Goal: Information Seeking & Learning: Check status

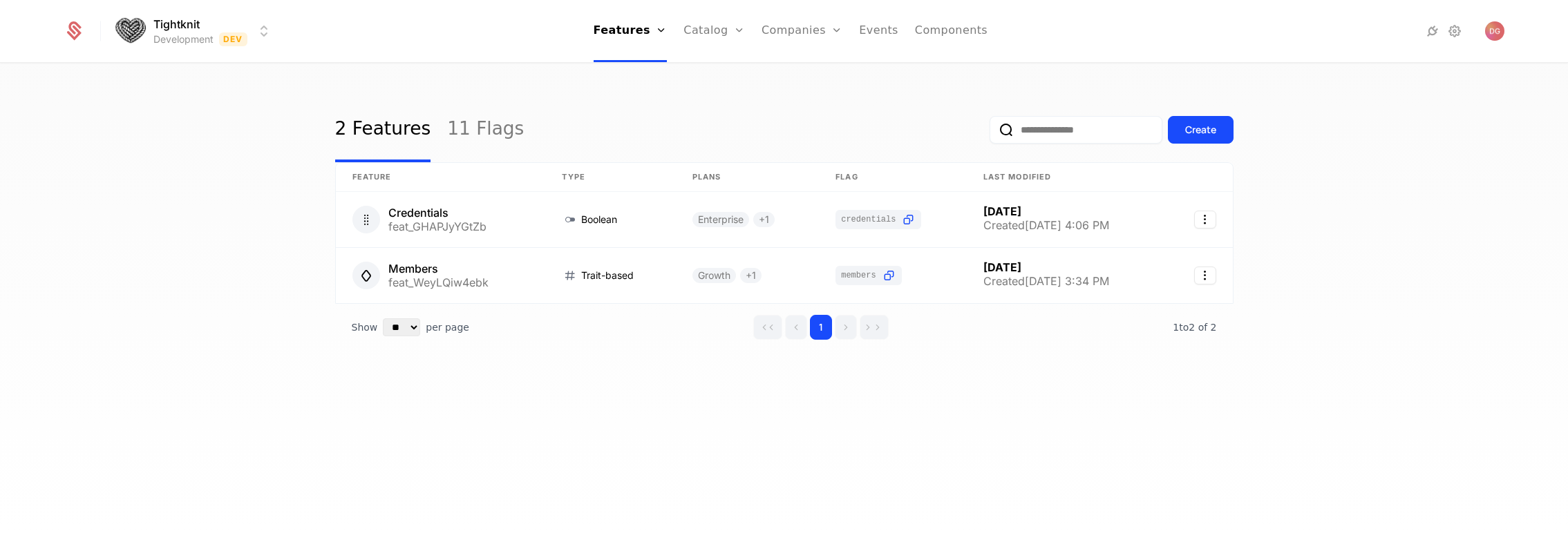
select select "**"
click at [789, 70] on link "Companies" at bounding box center [810, 76] width 64 height 17
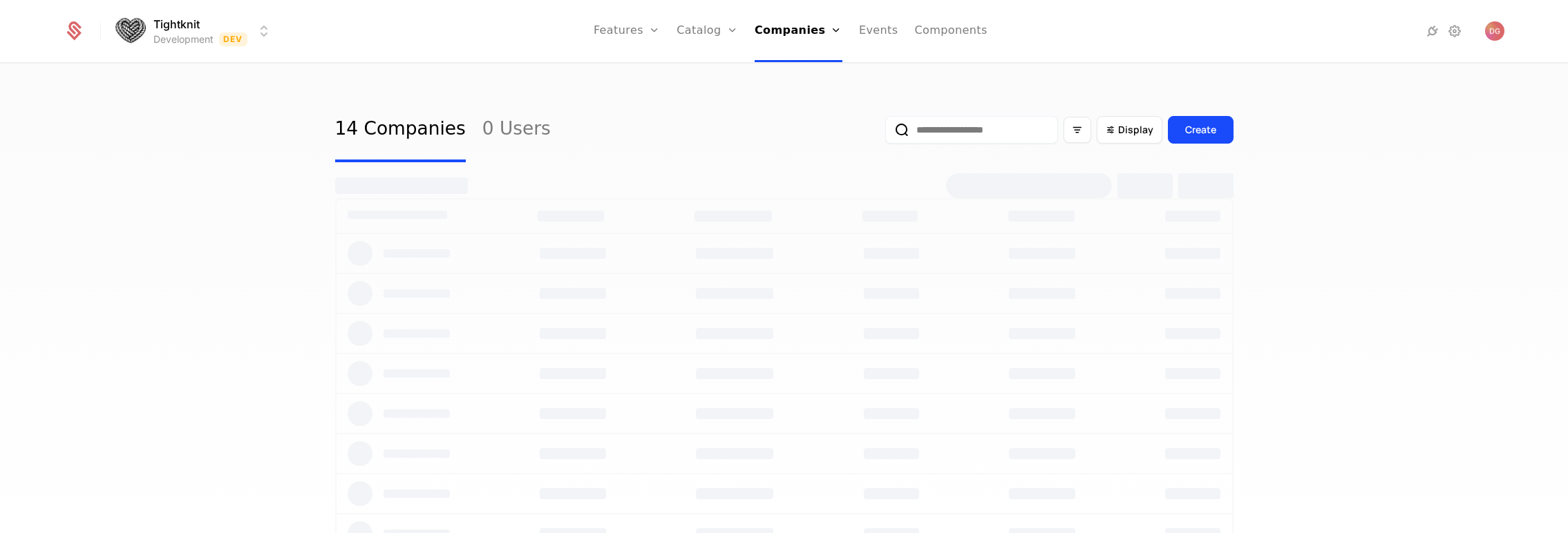
select select "**"
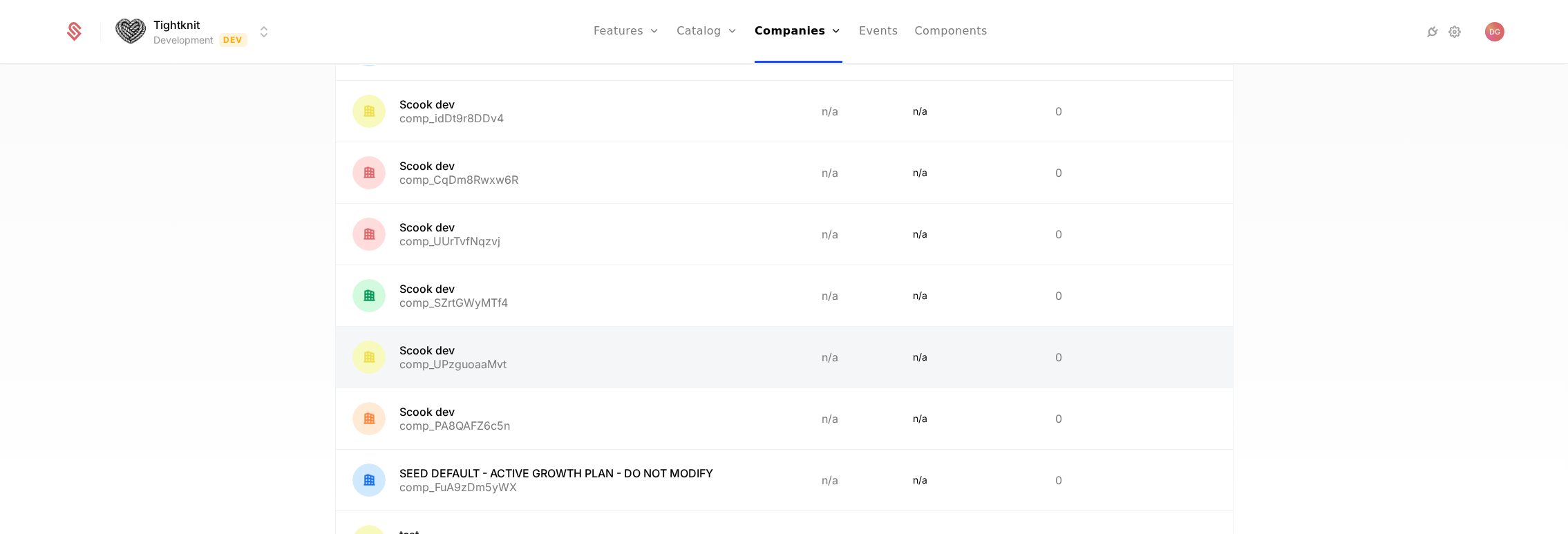
scroll to position [630, 0]
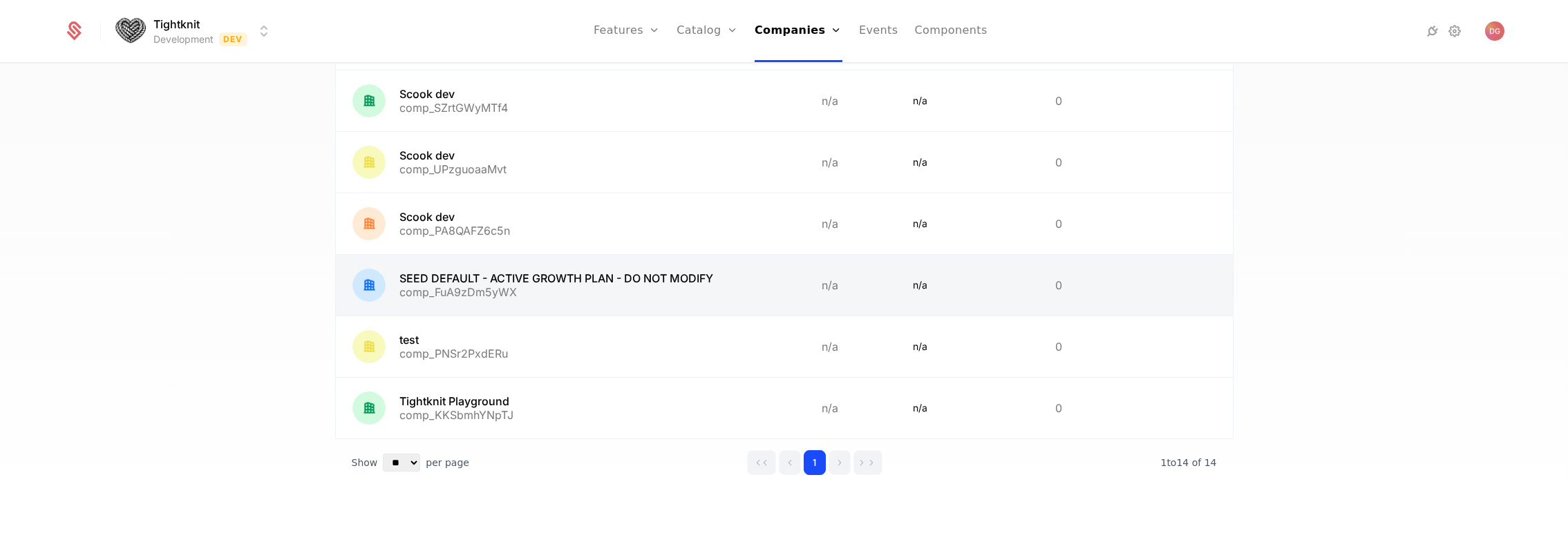
click at [538, 283] on link at bounding box center [570, 285] width 469 height 61
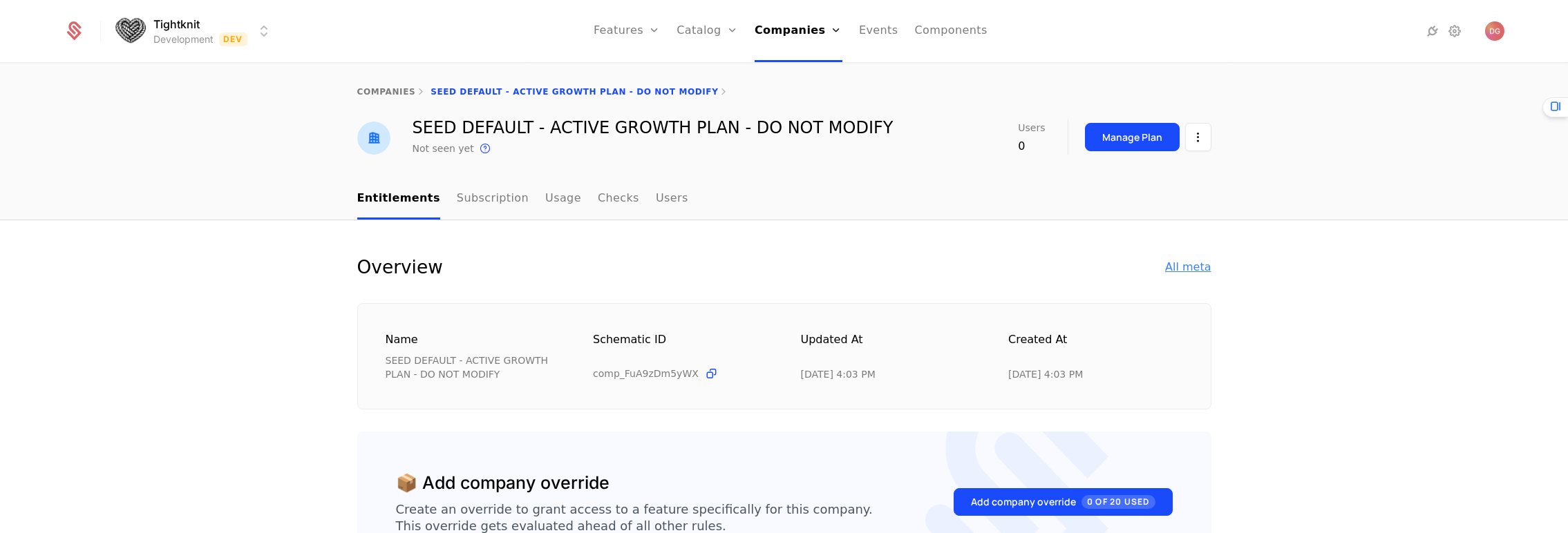
click at [1186, 264] on div "All meta" at bounding box center [1187, 267] width 45 height 17
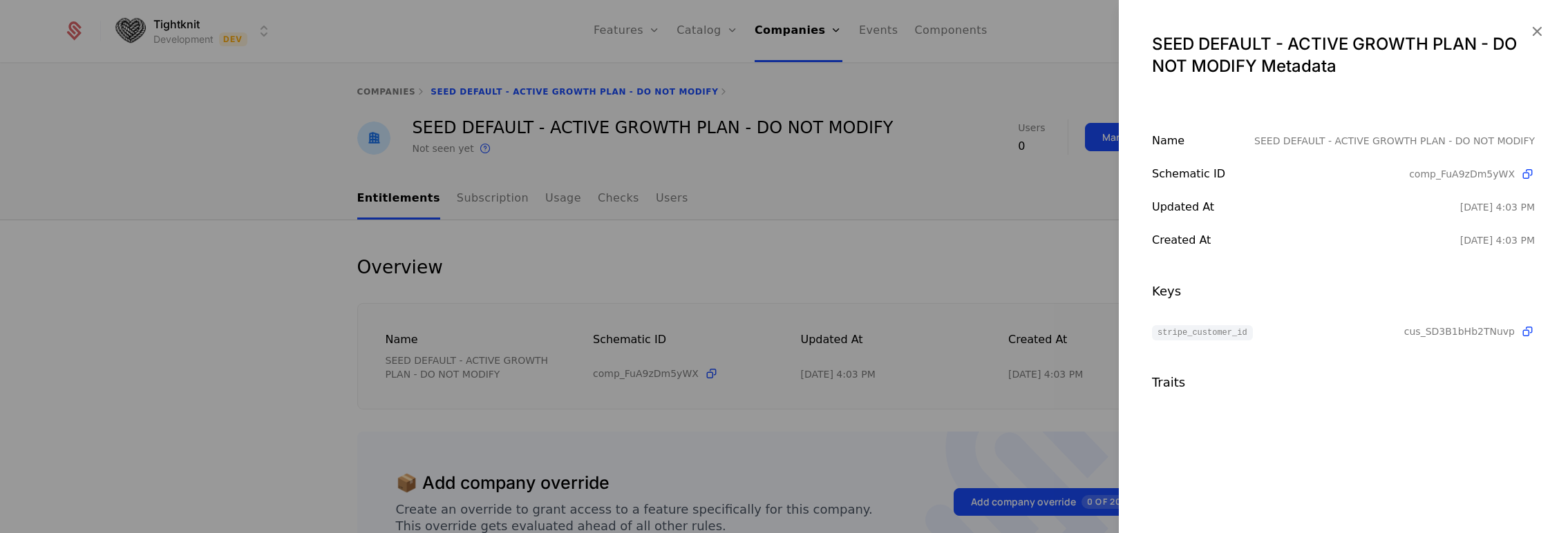
click at [665, 131] on div at bounding box center [784, 266] width 1568 height 533
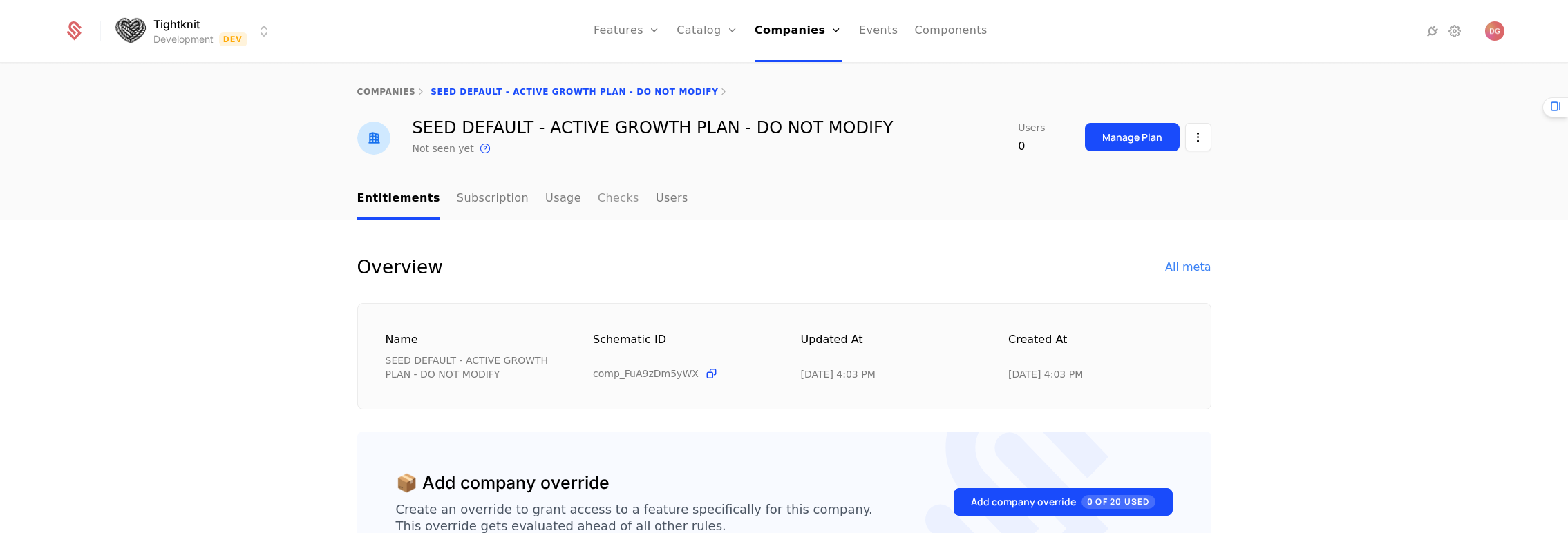
click at [598, 203] on link "Checks" at bounding box center [619, 199] width 42 height 41
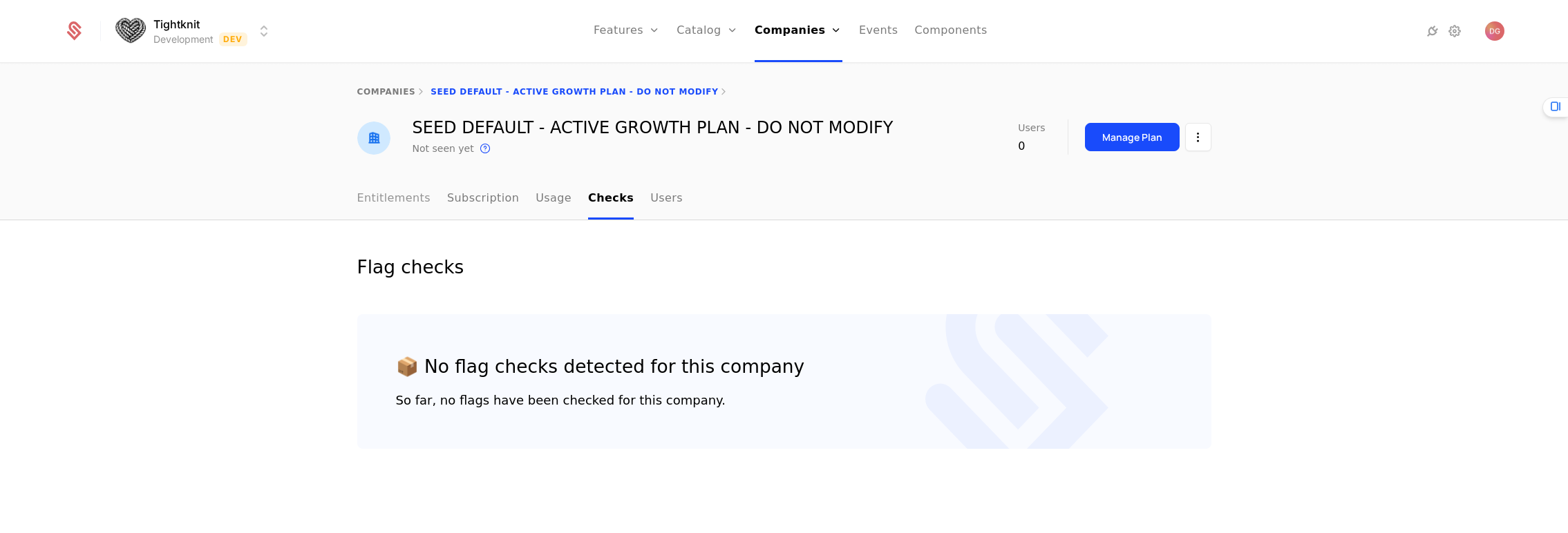
click at [409, 196] on link "Entitlements" at bounding box center [395, 199] width 74 height 41
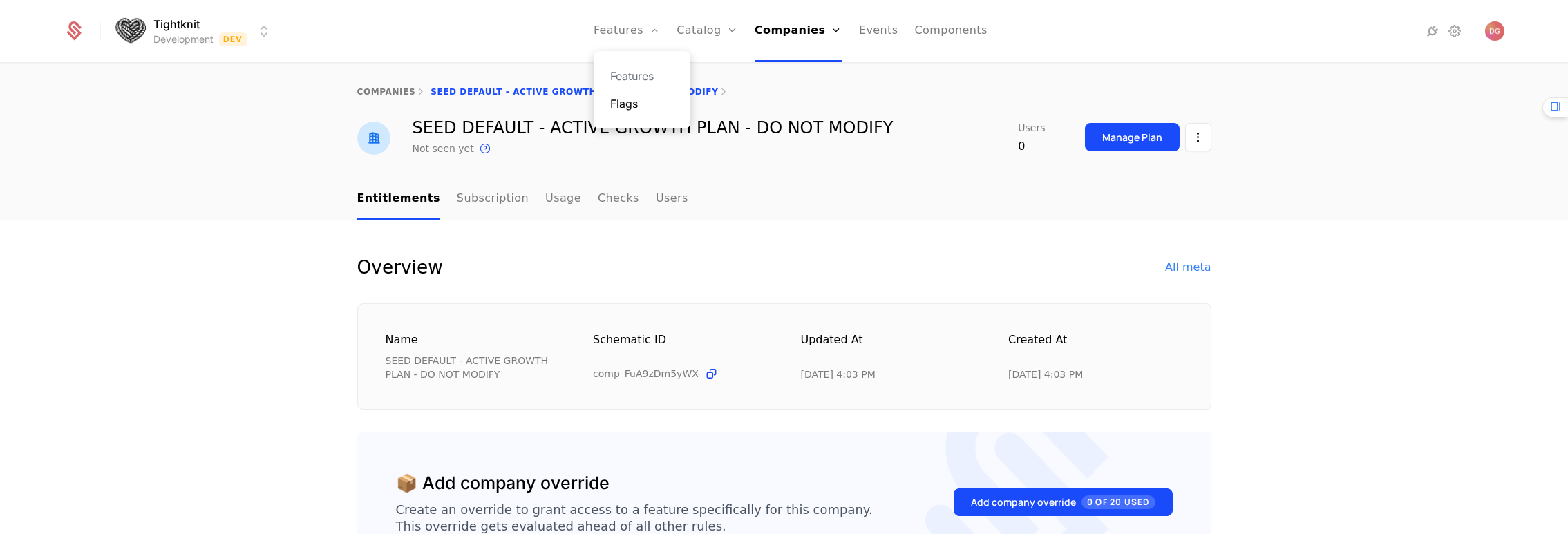
click at [632, 99] on link "Flags" at bounding box center [642, 104] width 64 height 17
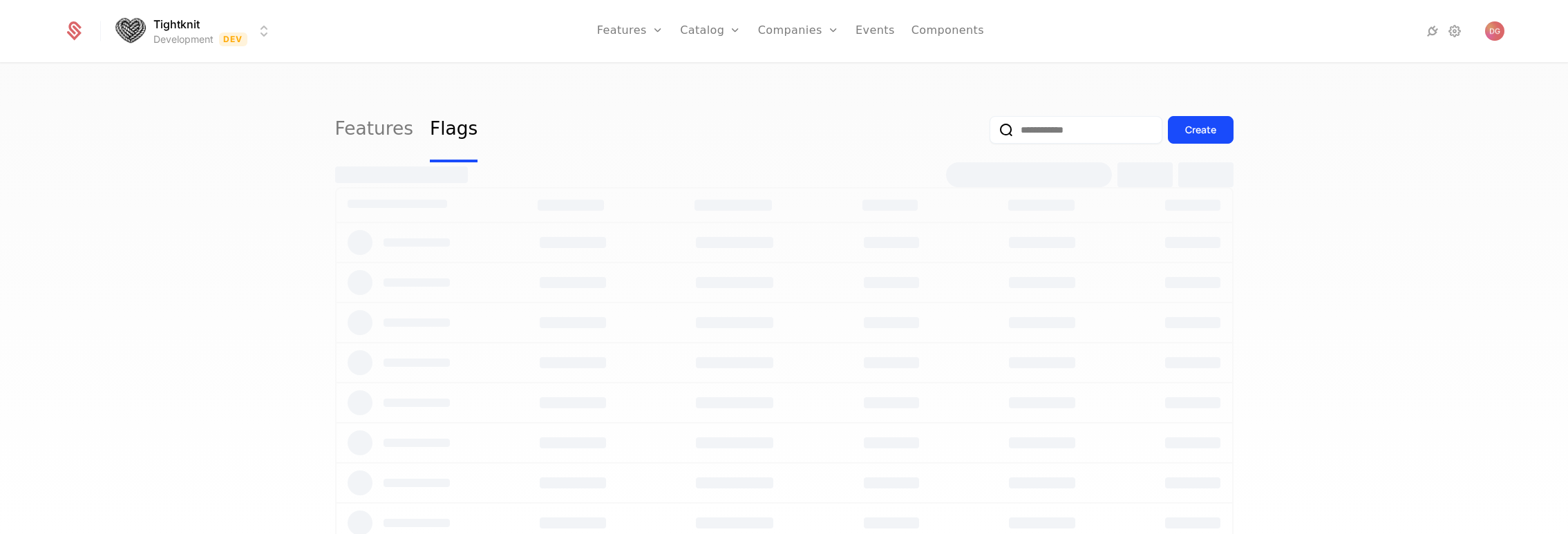
select select "**"
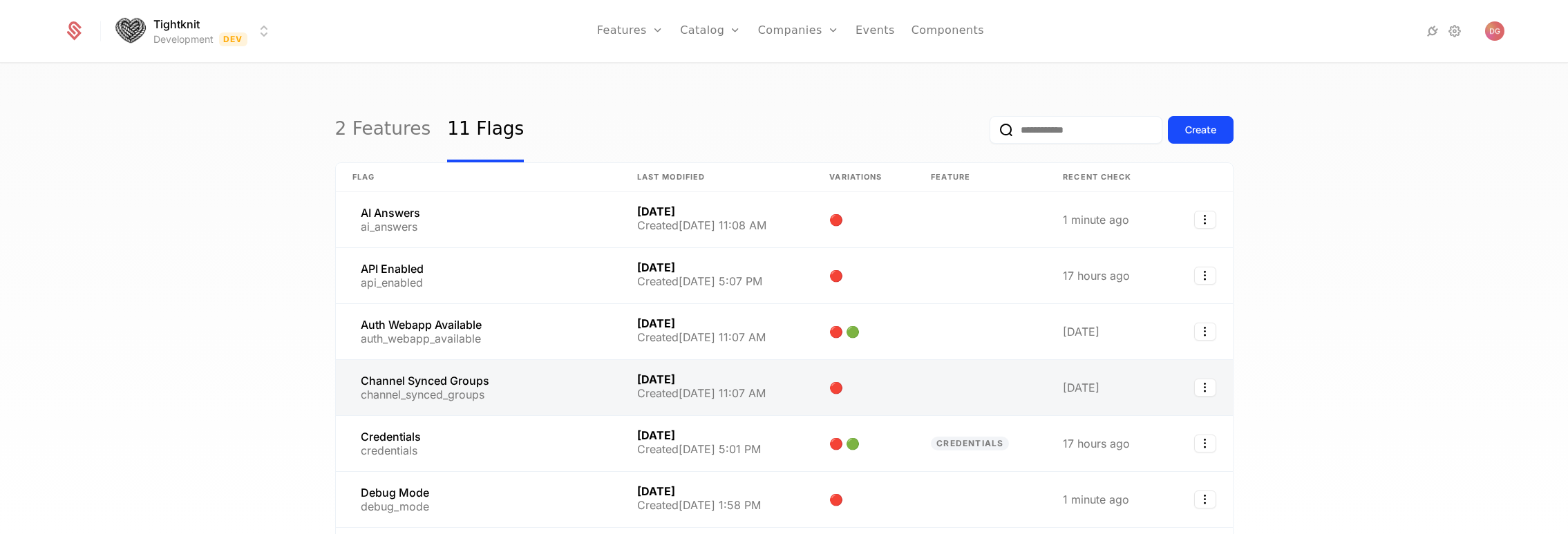
scroll to position [143, 0]
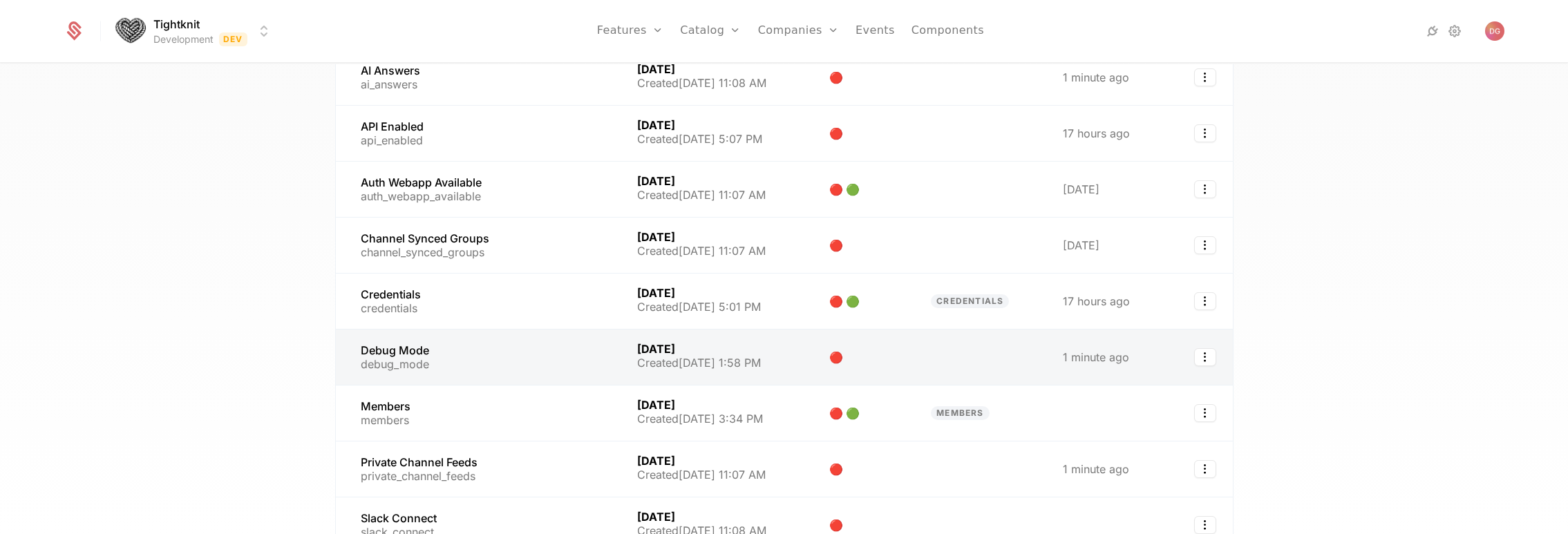
click at [454, 354] on link at bounding box center [478, 358] width 285 height 55
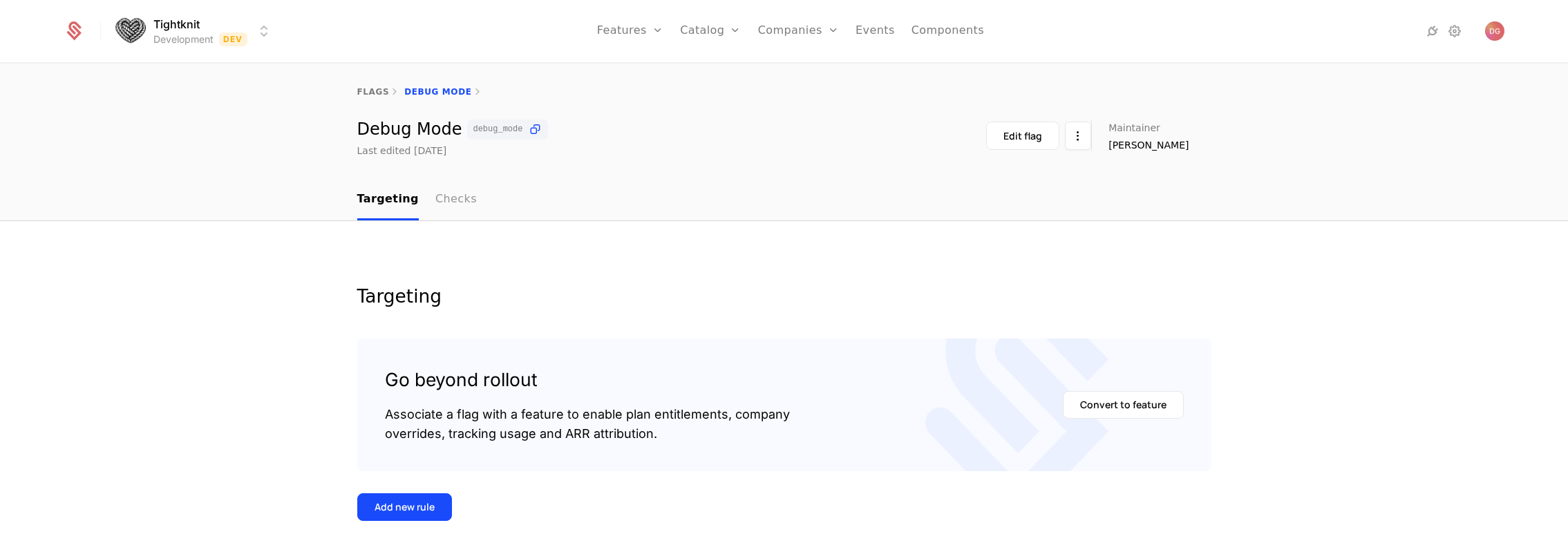
click at [445, 196] on link "Checks" at bounding box center [456, 200] width 42 height 41
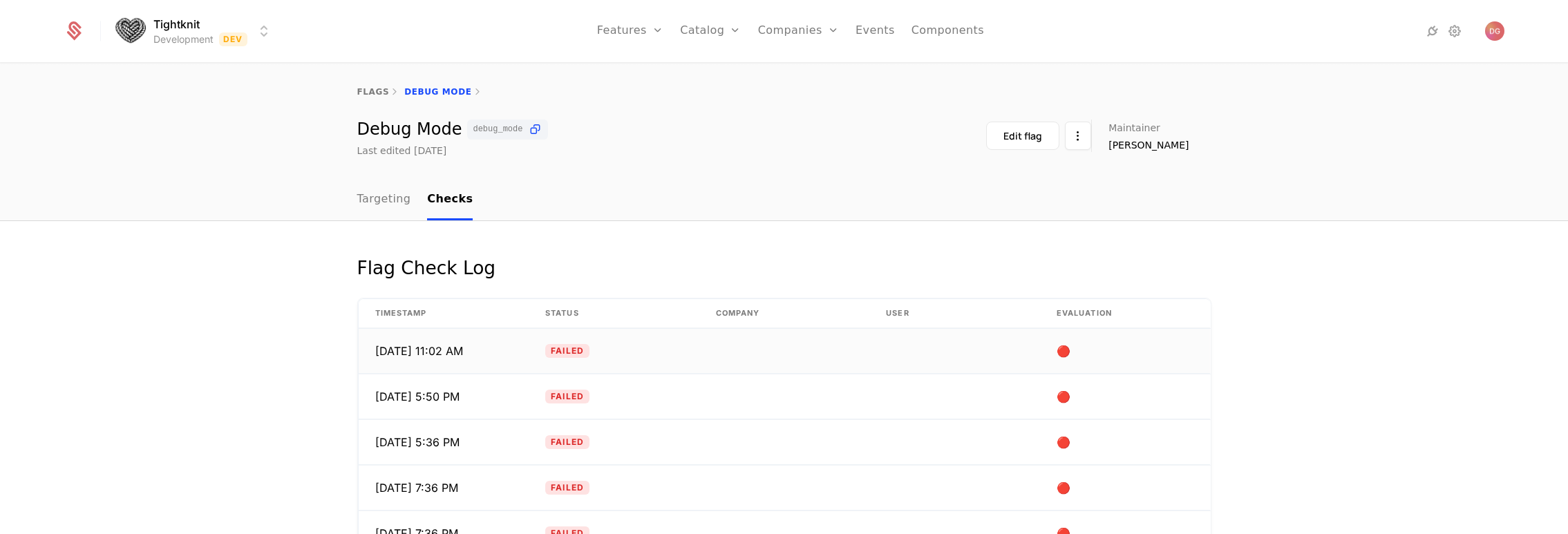
click at [671, 339] on td "Failed" at bounding box center [614, 351] width 171 height 45
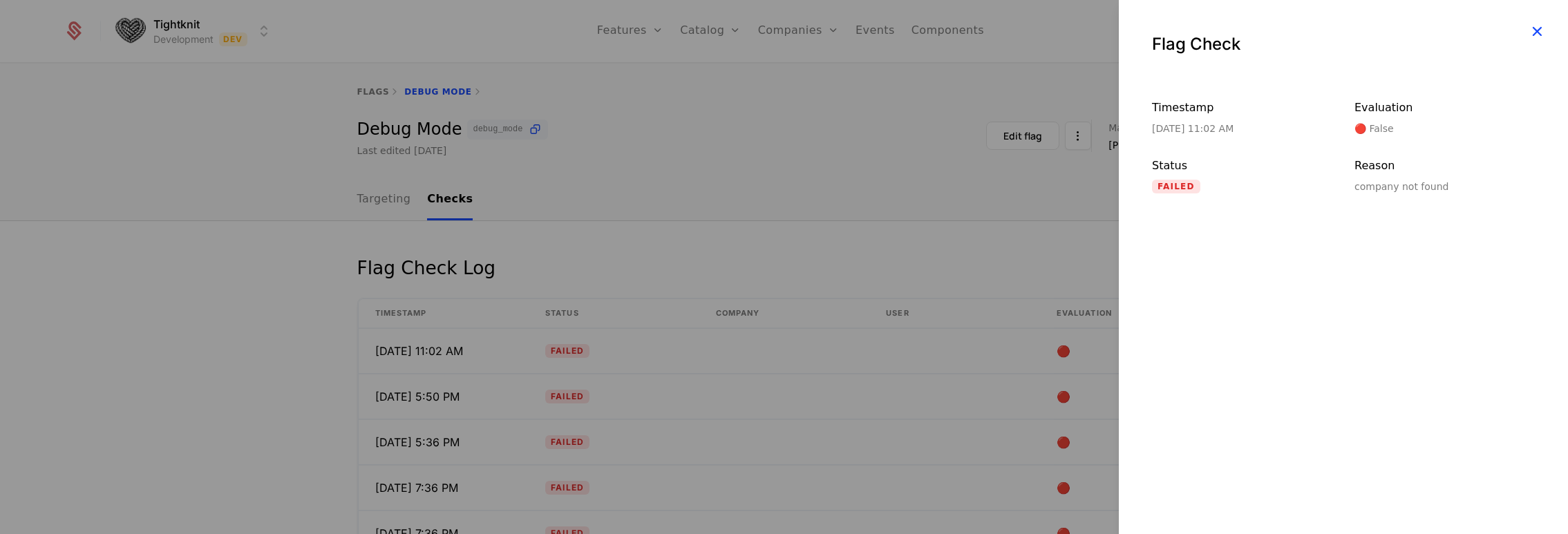
click at [1539, 29] on icon "button" at bounding box center [1536, 31] width 18 height 18
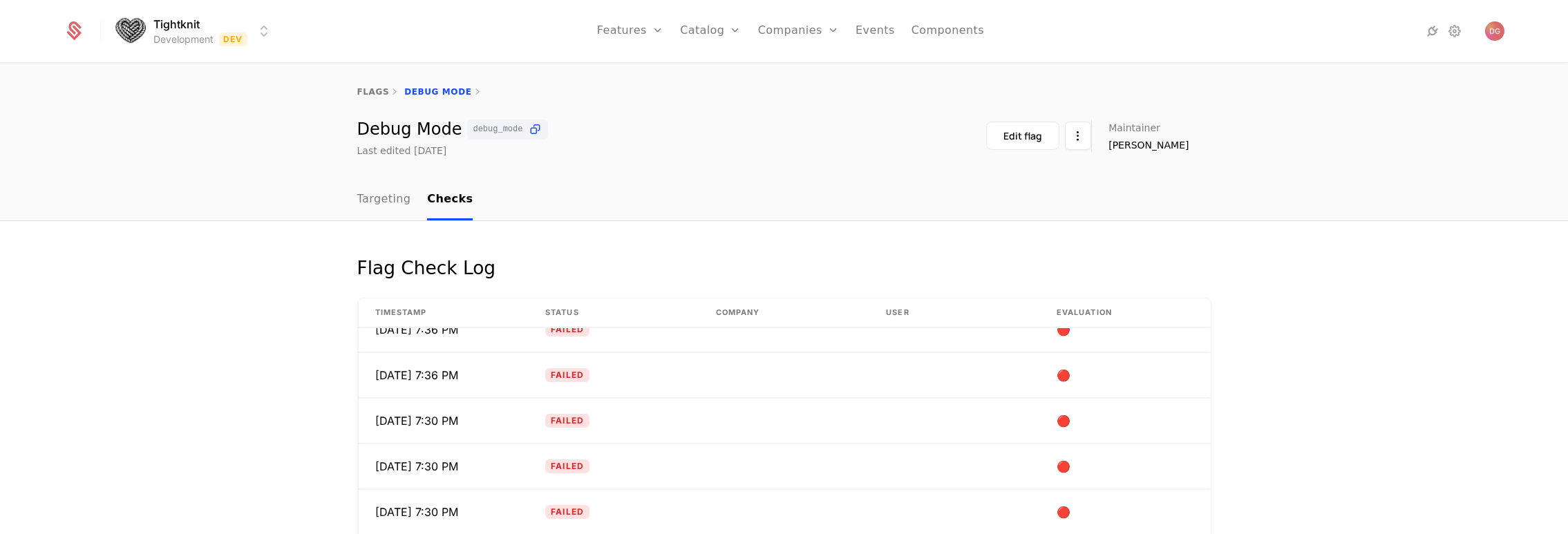
scroll to position [230, 0]
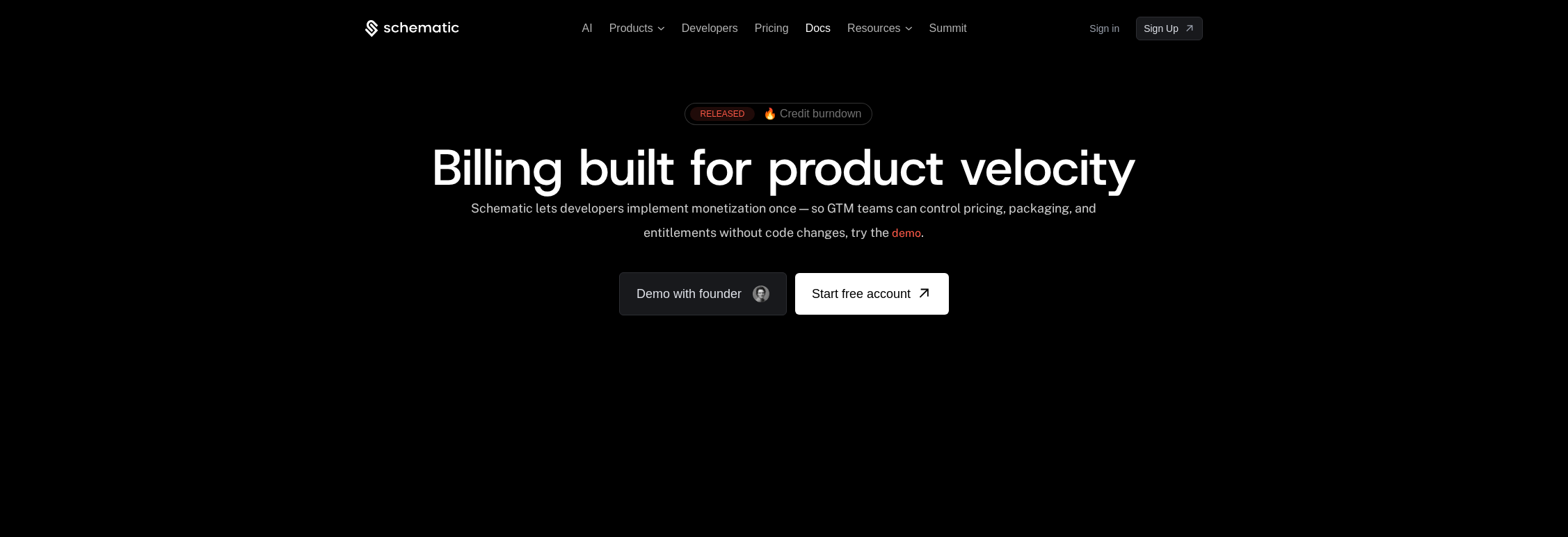
click at [814, 25] on span "Docs" at bounding box center [818, 28] width 25 height 12
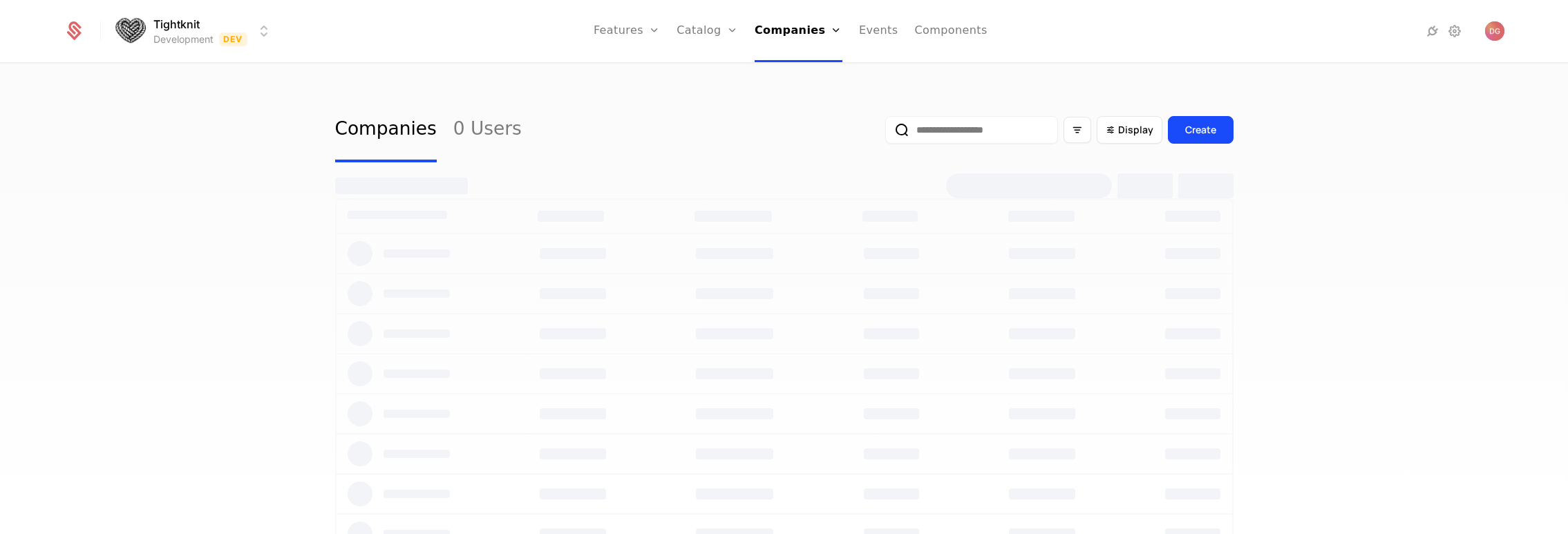
select select "**"
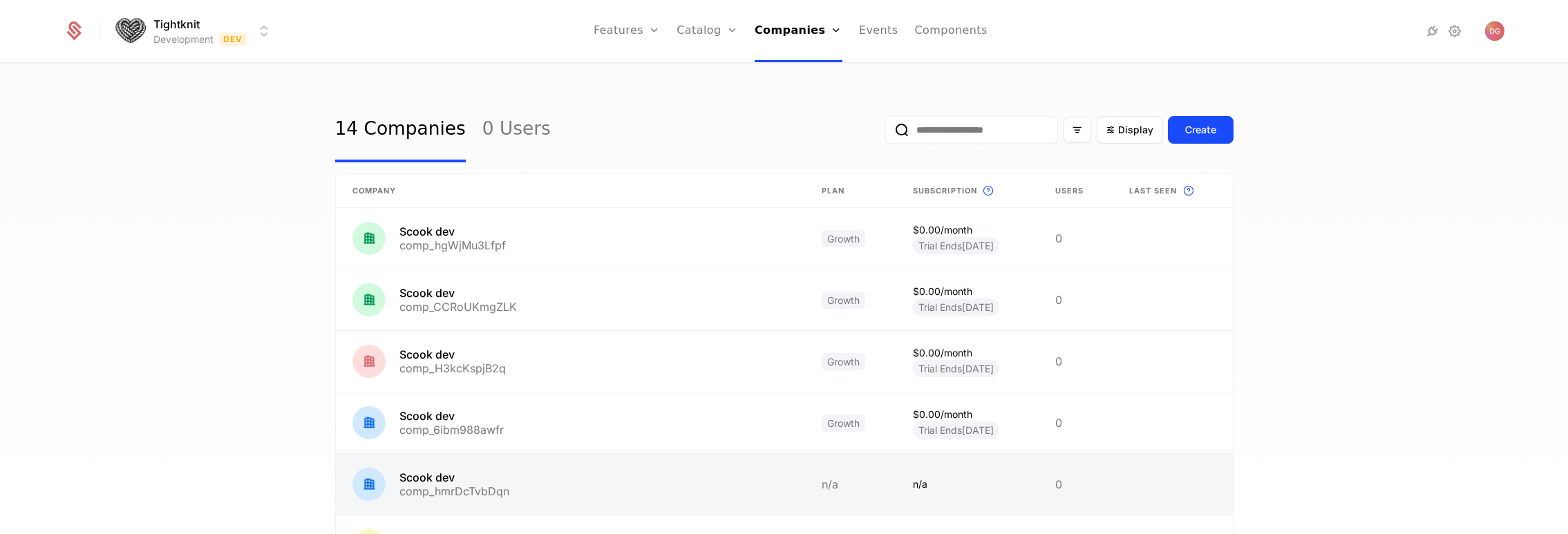
scroll to position [444, 0]
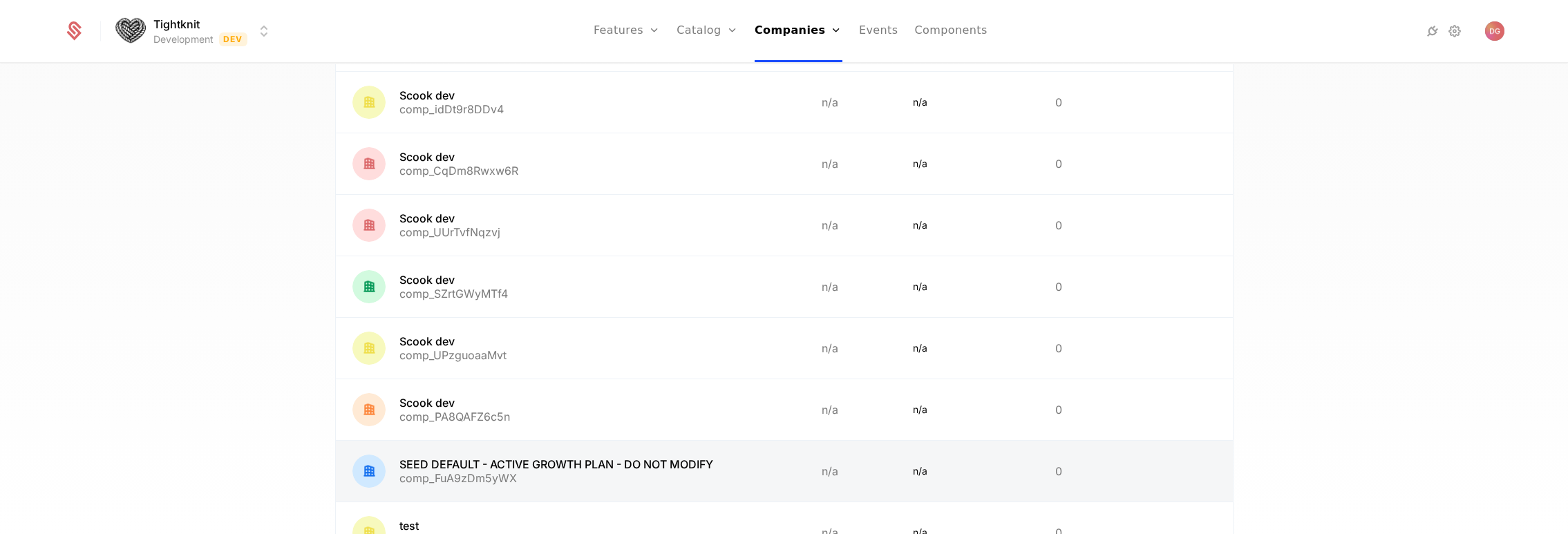
click at [636, 470] on link at bounding box center [570, 471] width 469 height 61
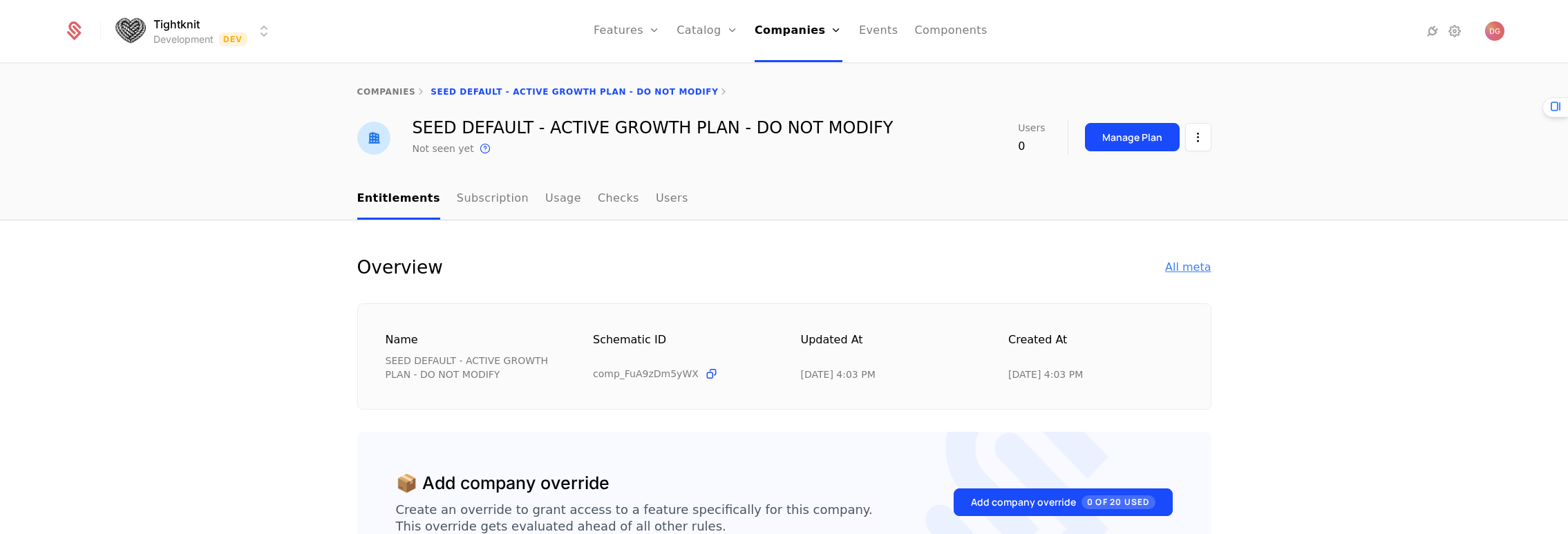
click at [1188, 261] on div "All meta" at bounding box center [1187, 267] width 45 height 17
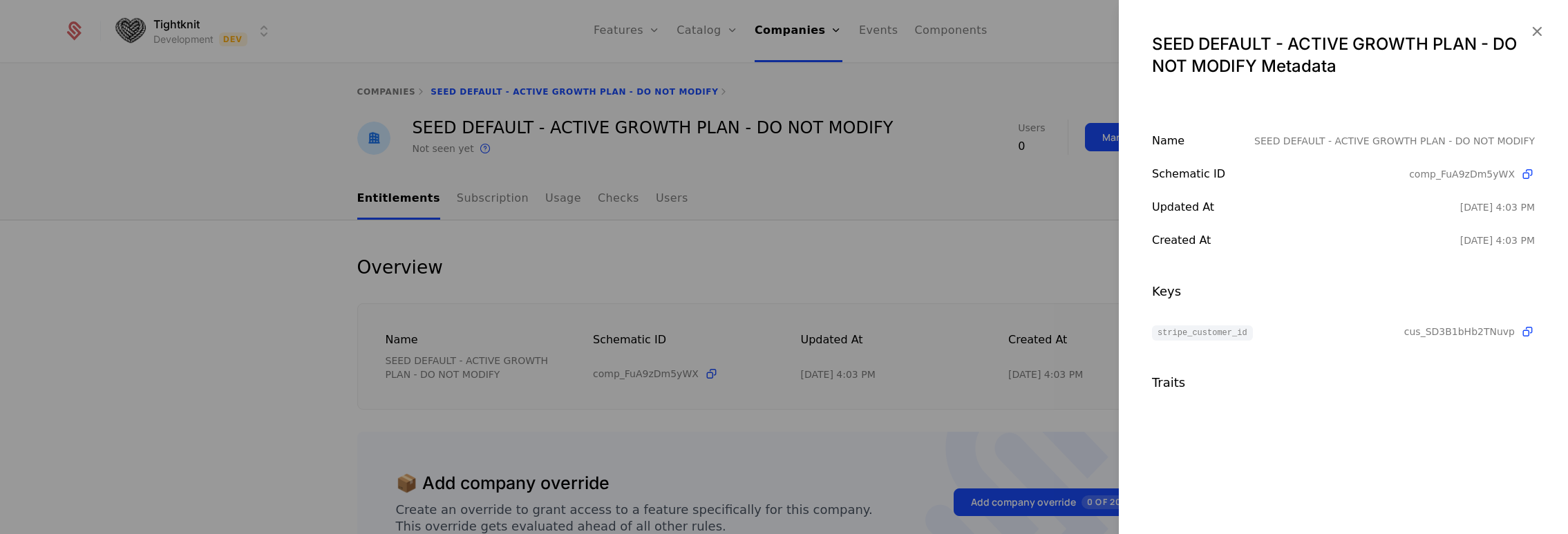
click at [822, 196] on div at bounding box center [784, 267] width 1568 height 534
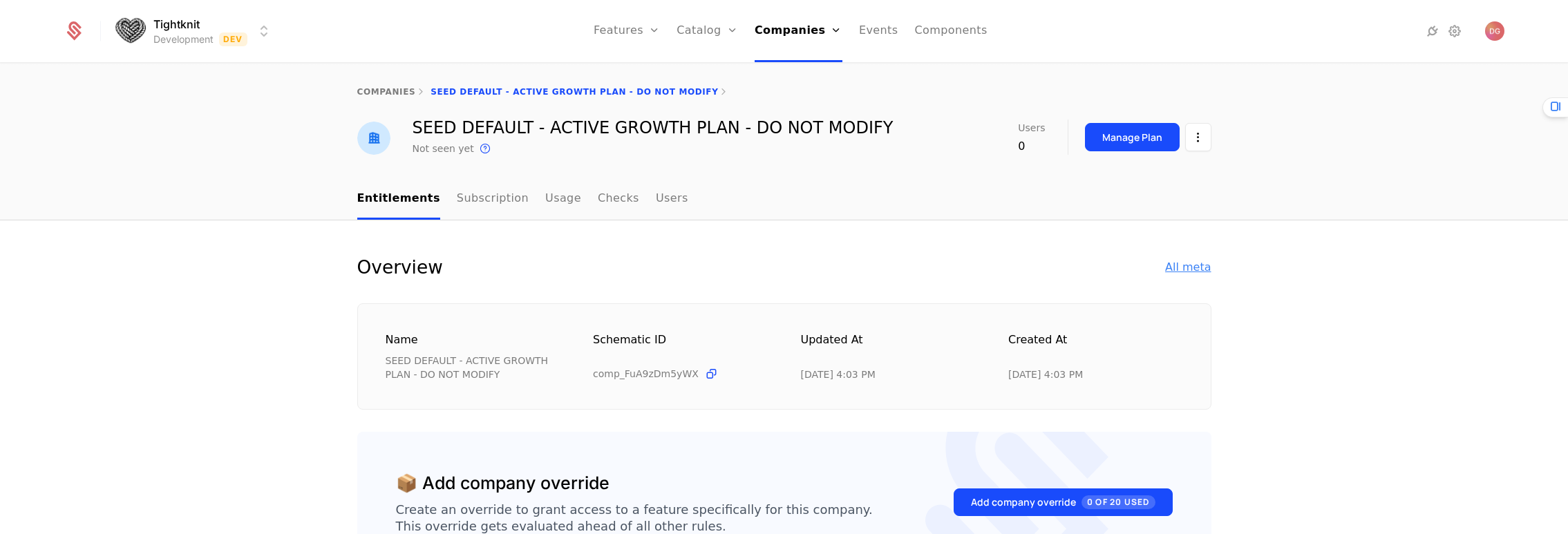
click at [1173, 270] on div "All meta" at bounding box center [1187, 267] width 45 height 17
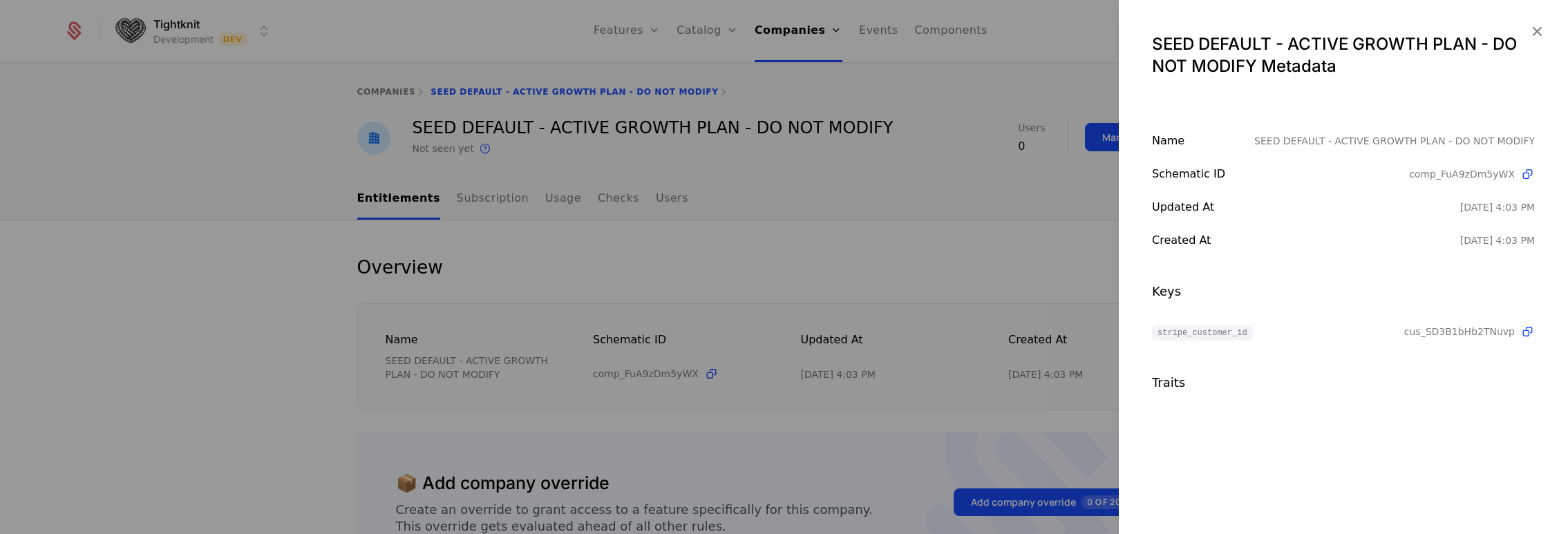
click at [1189, 330] on span "stripe_customer_id" at bounding box center [1202, 333] width 101 height 15
copy span "stripe_customer_id"
drag, startPoint x: 891, startPoint y: 174, endPoint x: 827, endPoint y: 12, distance: 174.2
click at [891, 173] on div at bounding box center [784, 267] width 1568 height 534
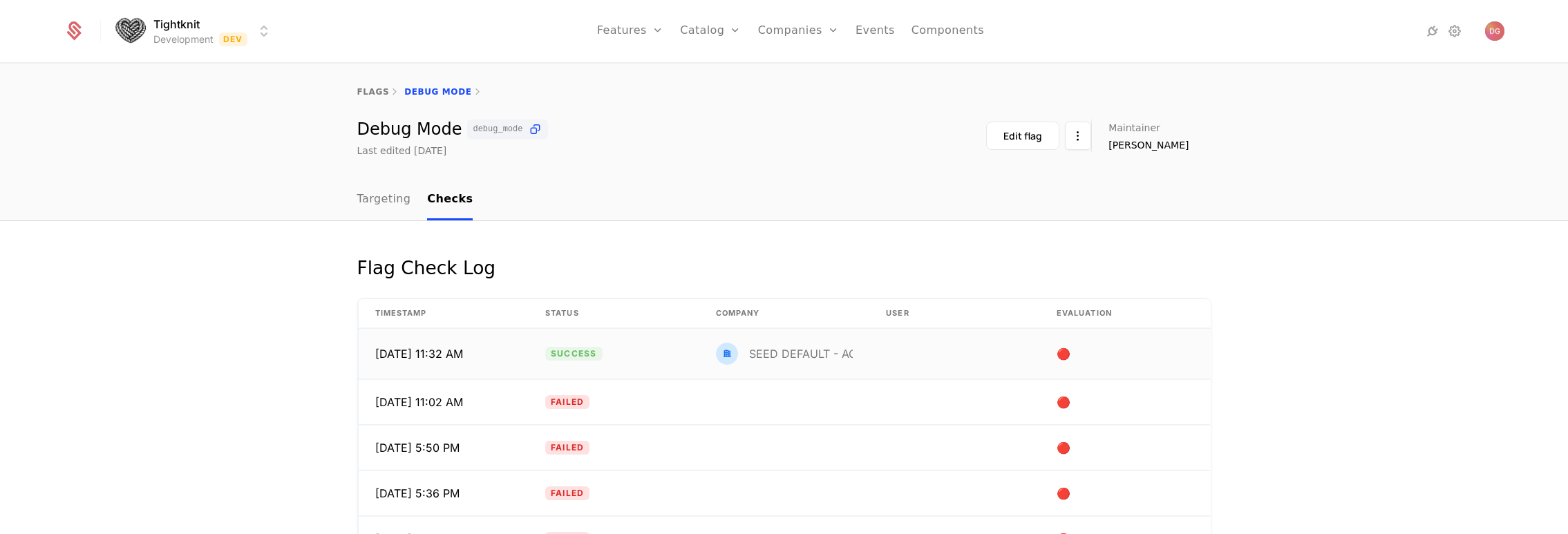
click at [772, 351] on div "SEED DEFAULT - ACTIVE GROWTH PLAN - DO NOT MODIFY" at bounding box center [908, 354] width 319 height 11
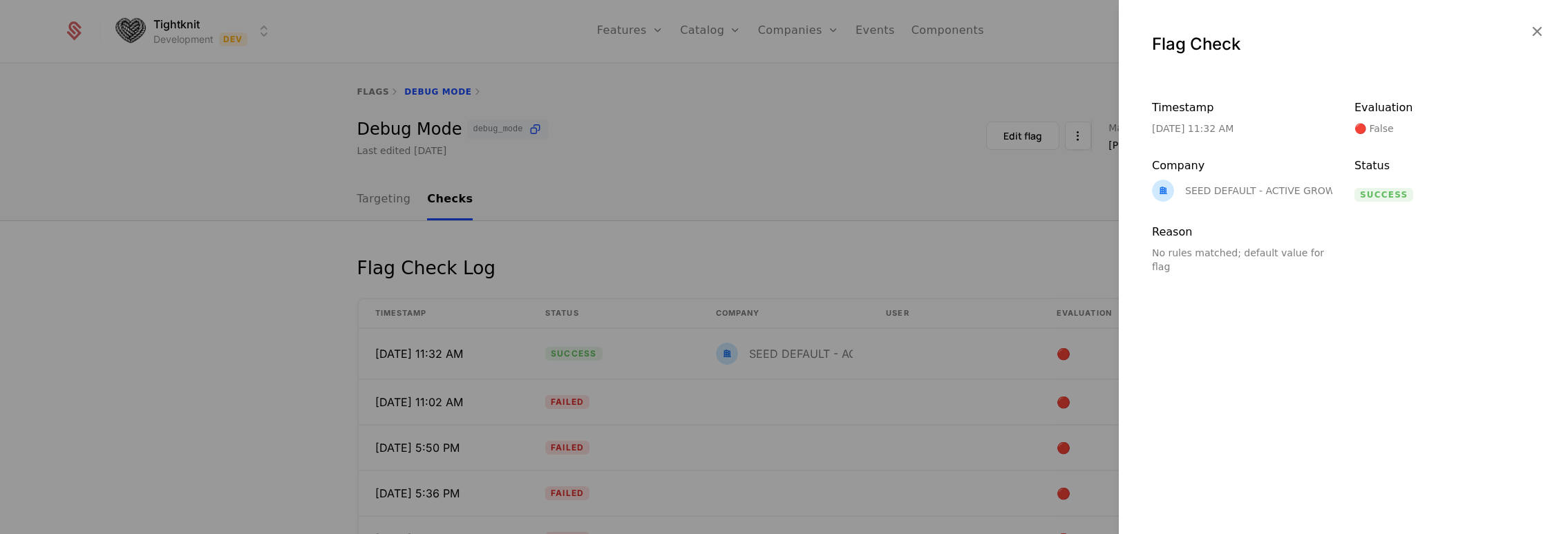
click at [972, 161] on div at bounding box center [784, 267] width 1568 height 534
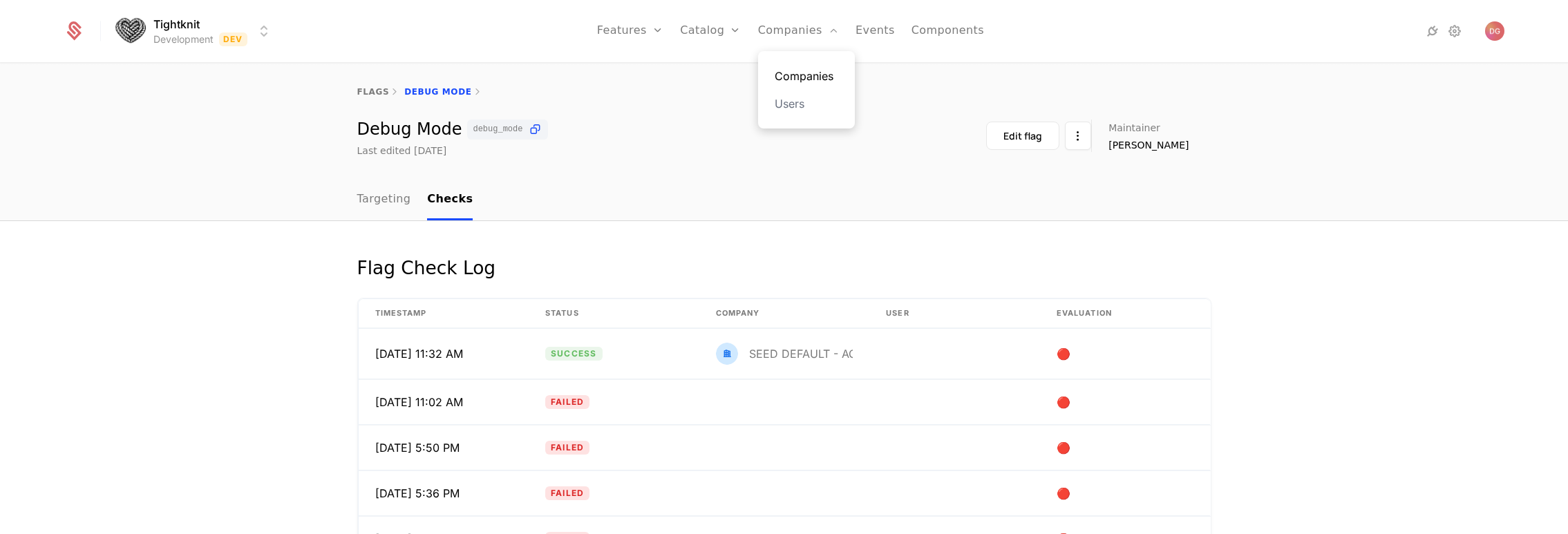
click at [804, 75] on link "Companies" at bounding box center [807, 76] width 64 height 17
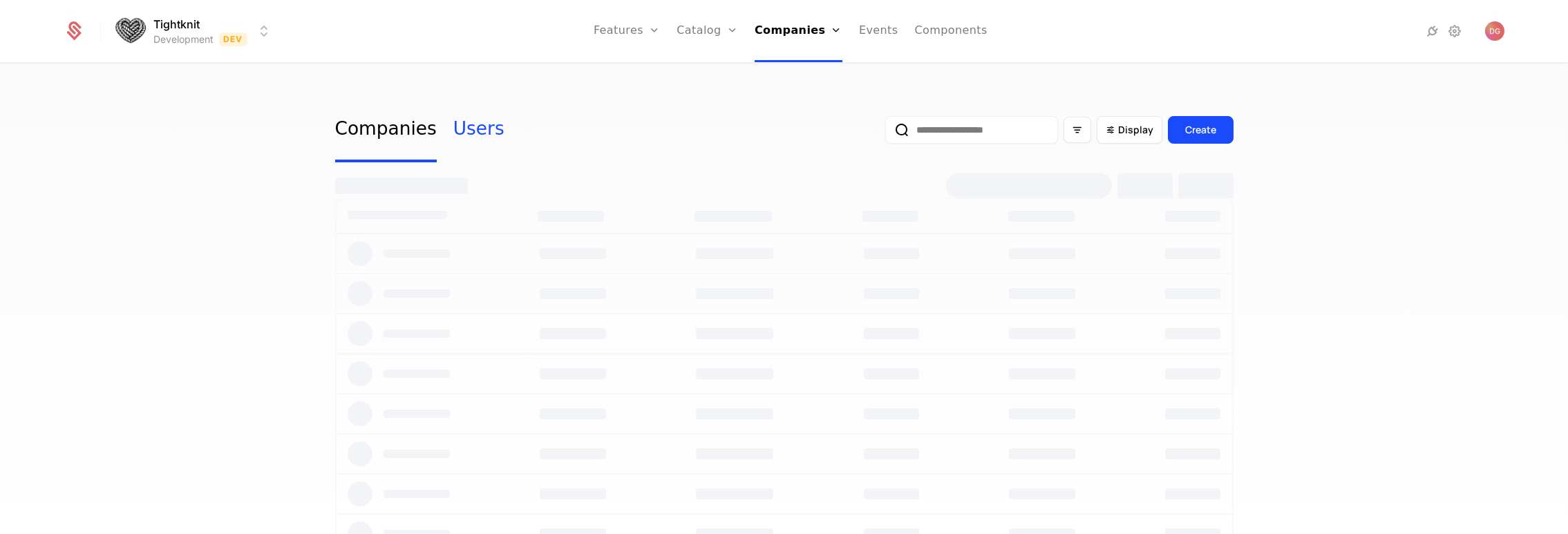
select select "**"
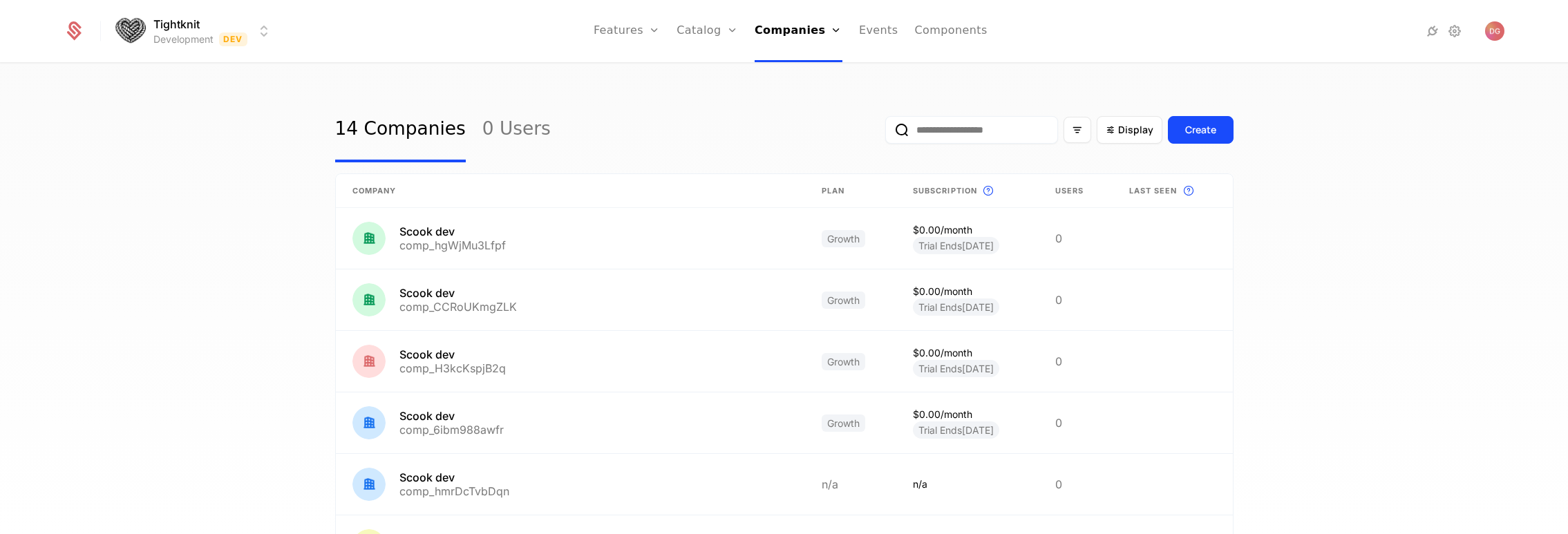
scroll to position [629, 0]
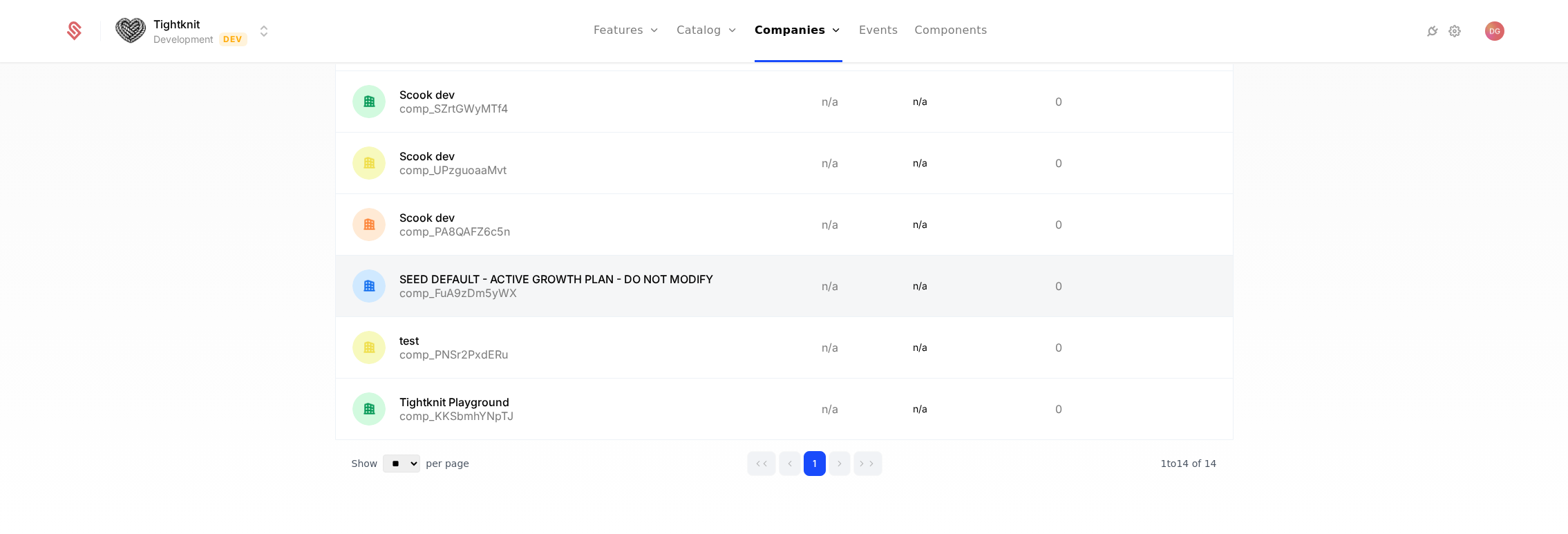
click at [508, 292] on link at bounding box center [570, 286] width 469 height 61
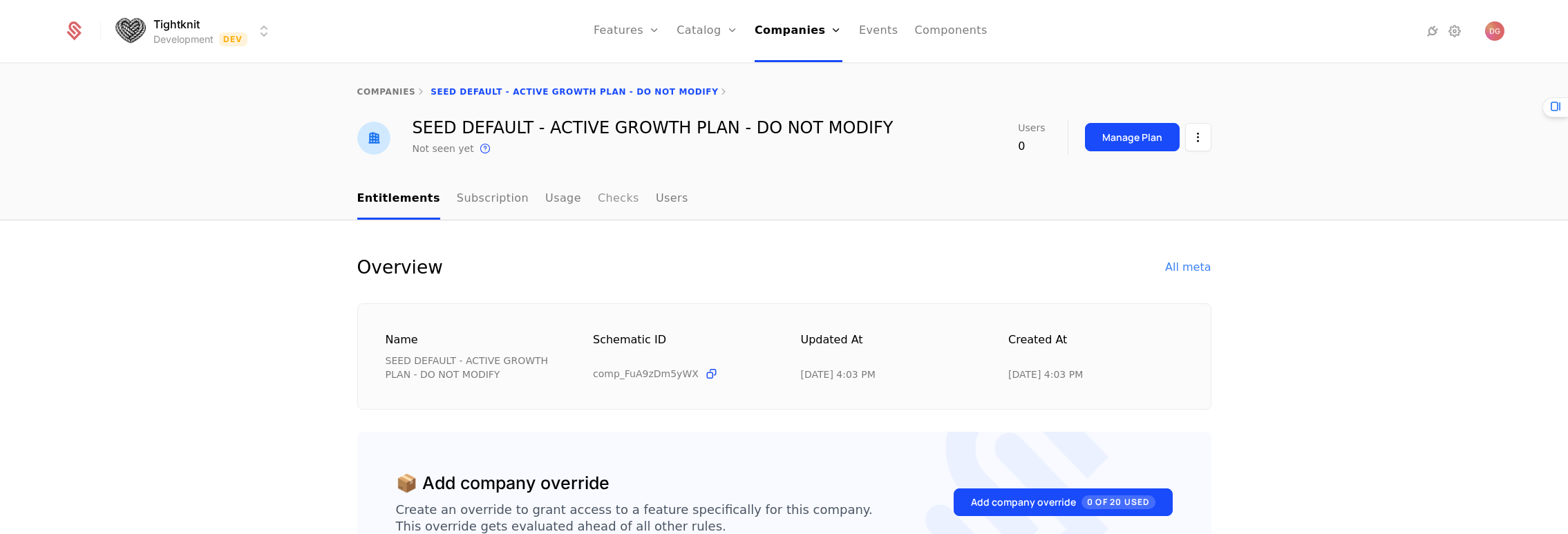
click at [598, 200] on link "Checks" at bounding box center [619, 199] width 42 height 41
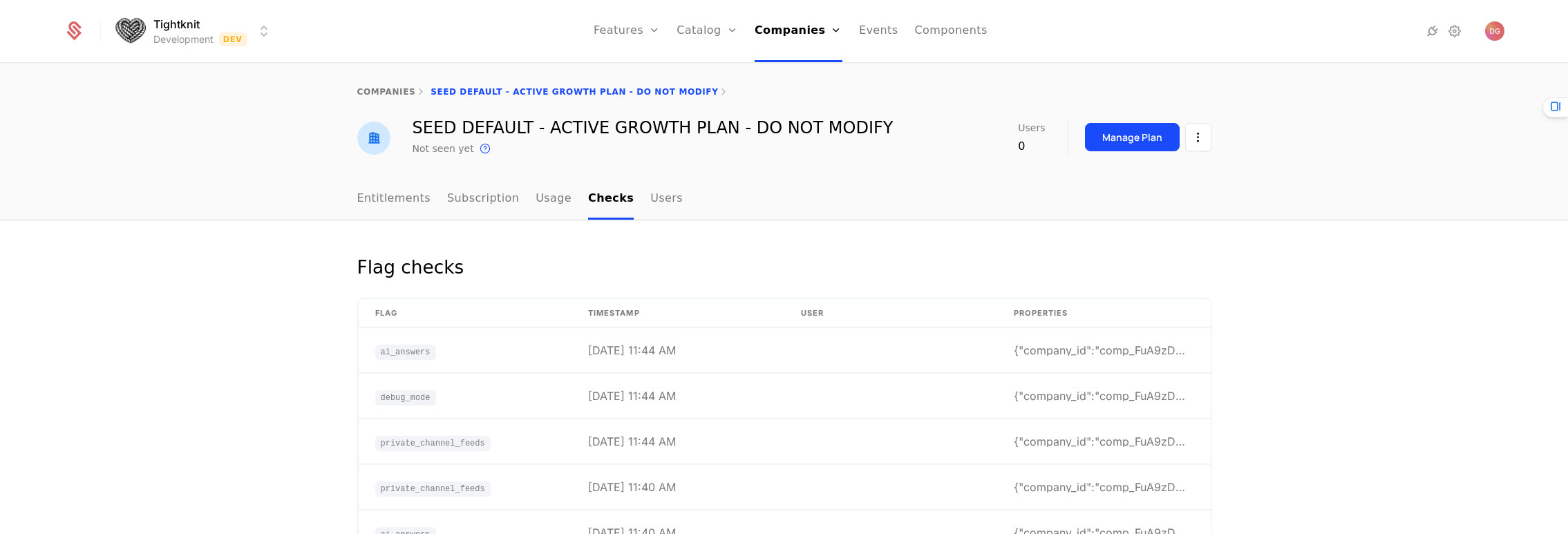
scroll to position [96, 0]
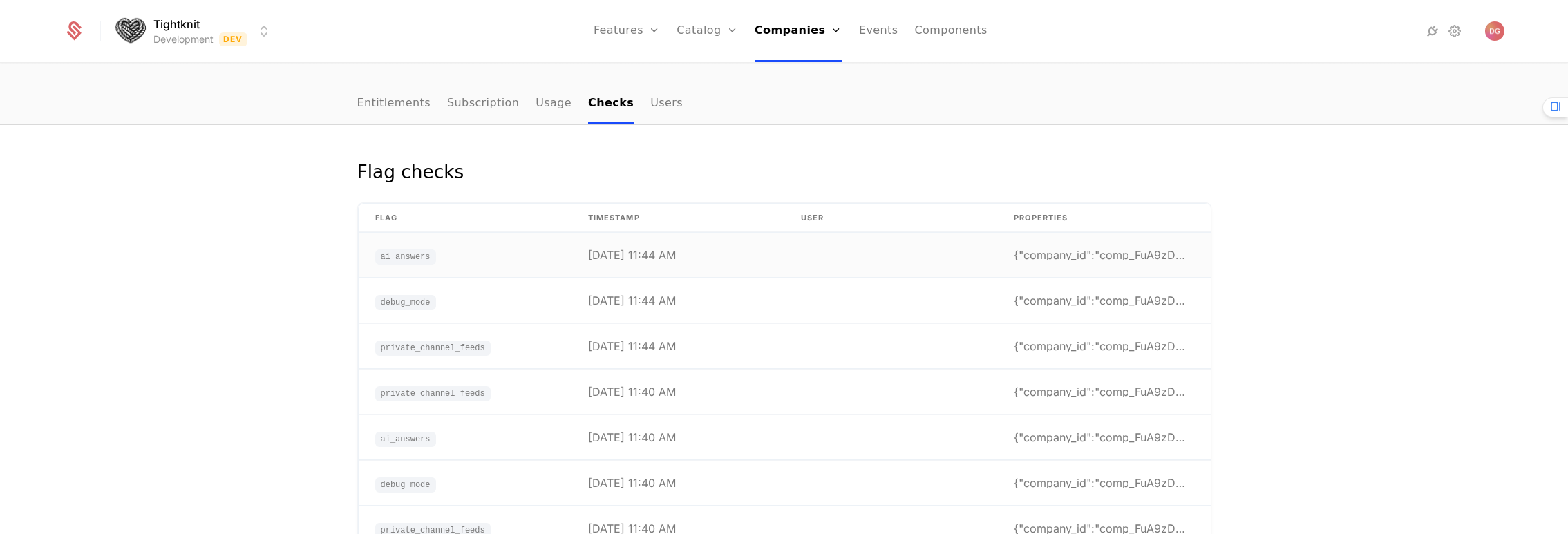
click at [1080, 252] on div "{"company_id":"comp_FuA9zDm5yWX","error":null,"fla" at bounding box center [1103, 255] width 180 height 11
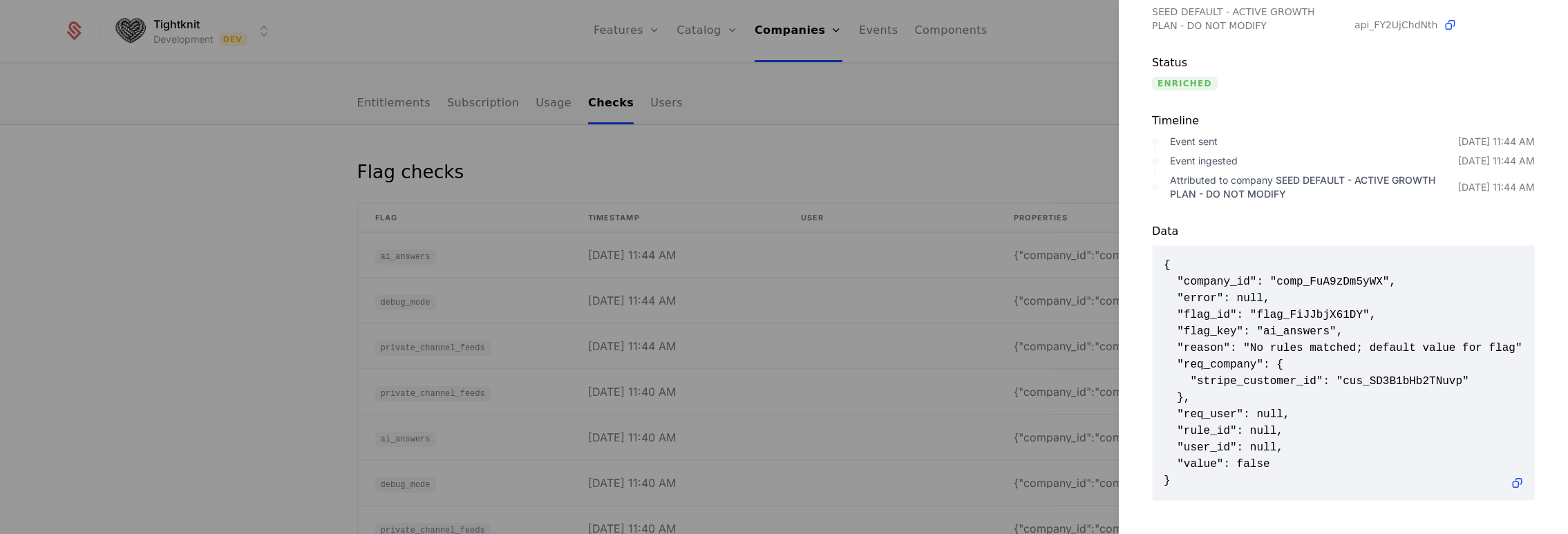
scroll to position [0, 0]
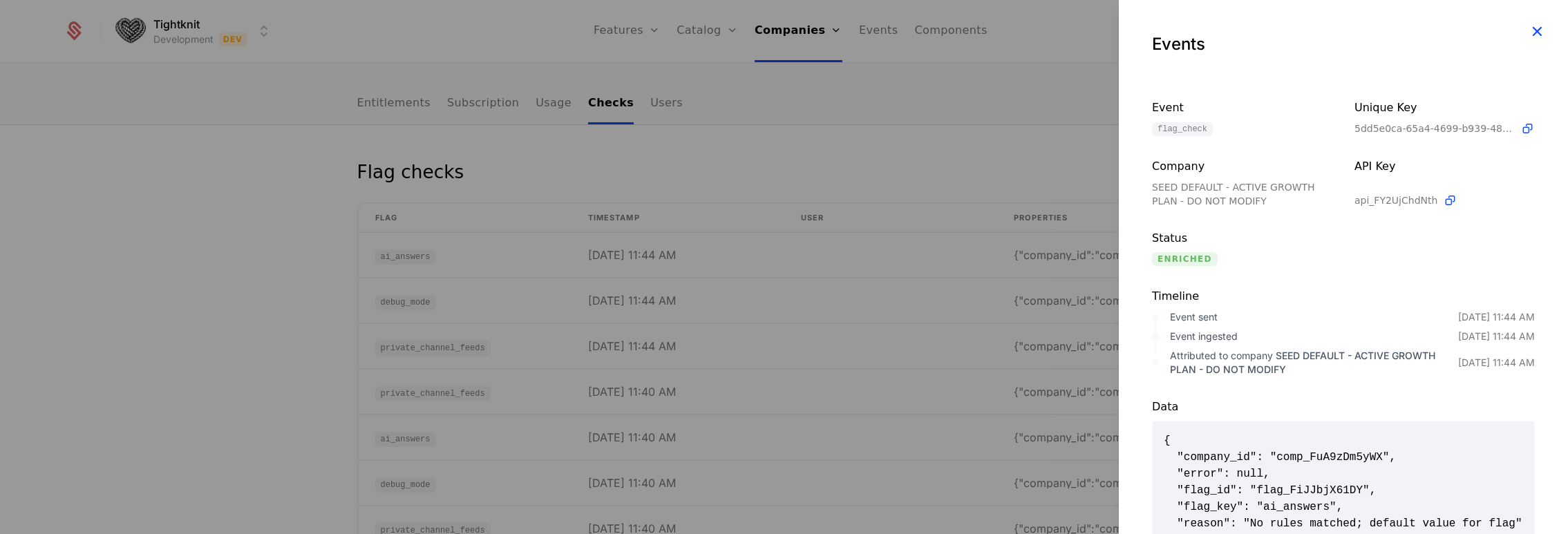
click at [1528, 35] on icon "button" at bounding box center [1536, 31] width 18 height 18
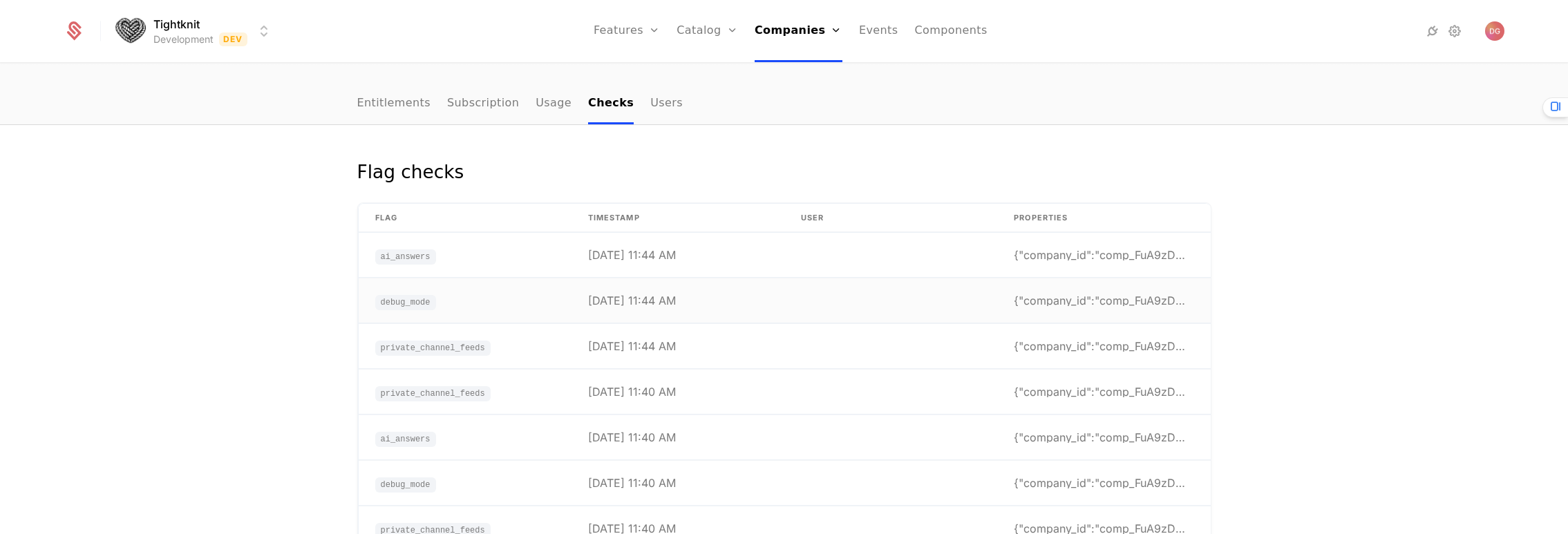
scroll to position [299, 0]
